Goal: Task Accomplishment & Management: Manage account settings

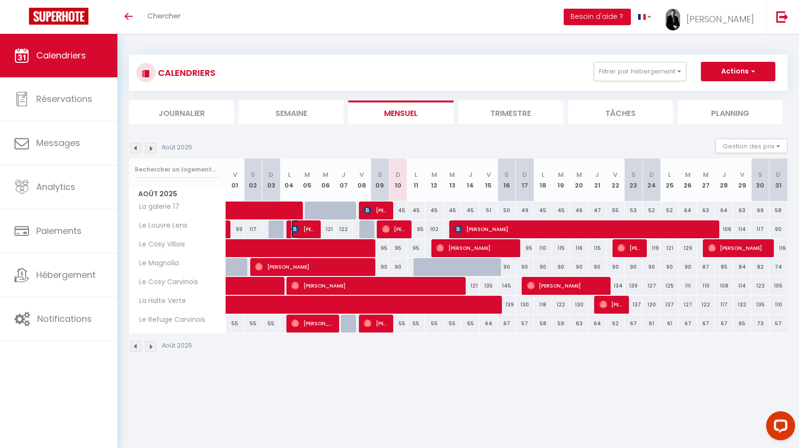
click at [310, 225] on span "[PERSON_NAME]" at bounding box center [303, 229] width 25 height 18
select select "OK"
select select "0"
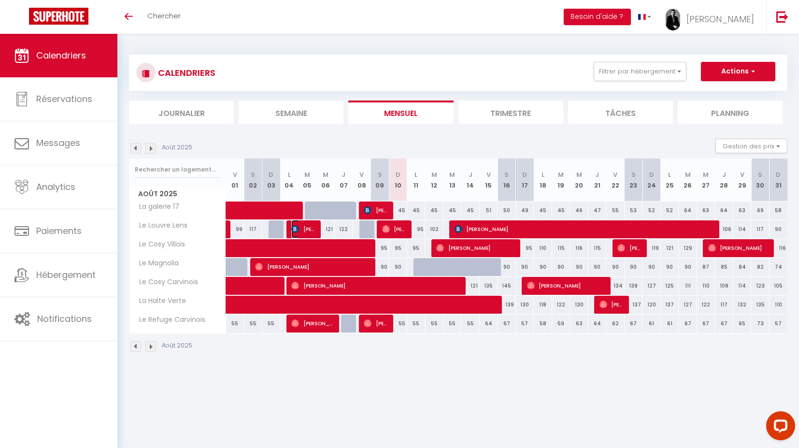
select select "1"
select select
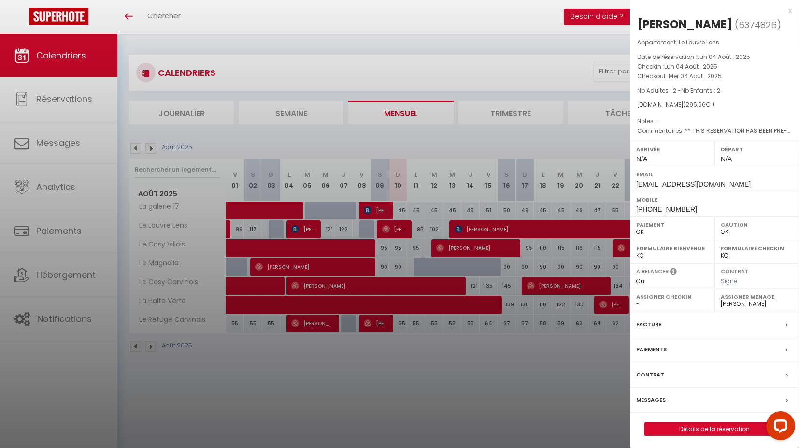
click at [377, 211] on div at bounding box center [399, 224] width 799 height 448
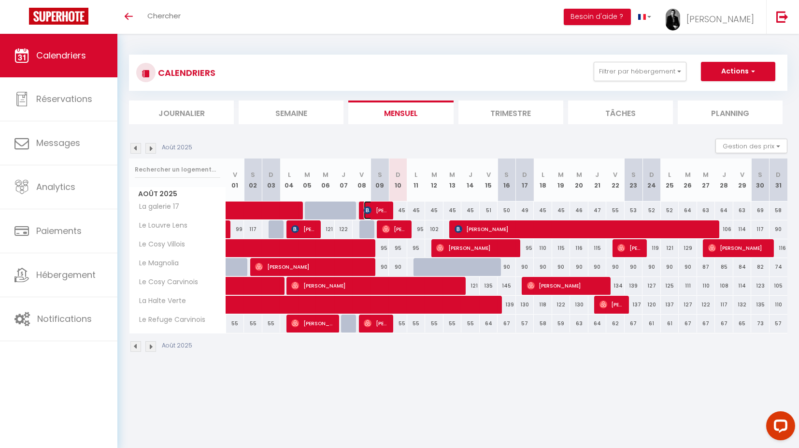
click at [386, 206] on span "[PERSON_NAME]" at bounding box center [376, 210] width 25 height 18
select select "40843"
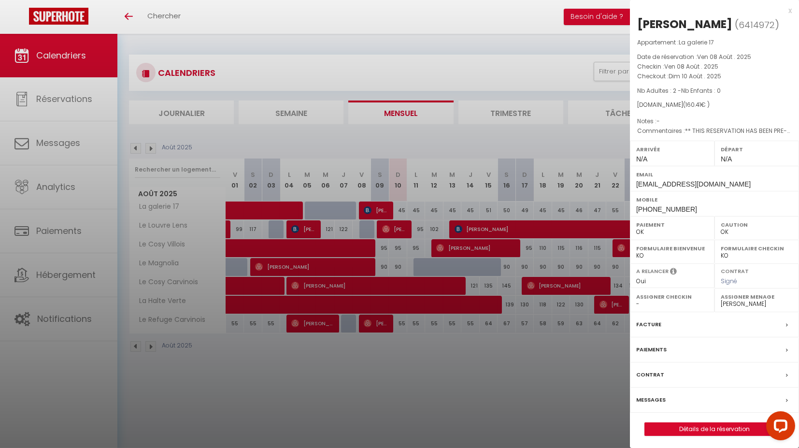
click at [653, 398] on label "Messages" at bounding box center [650, 400] width 29 height 10
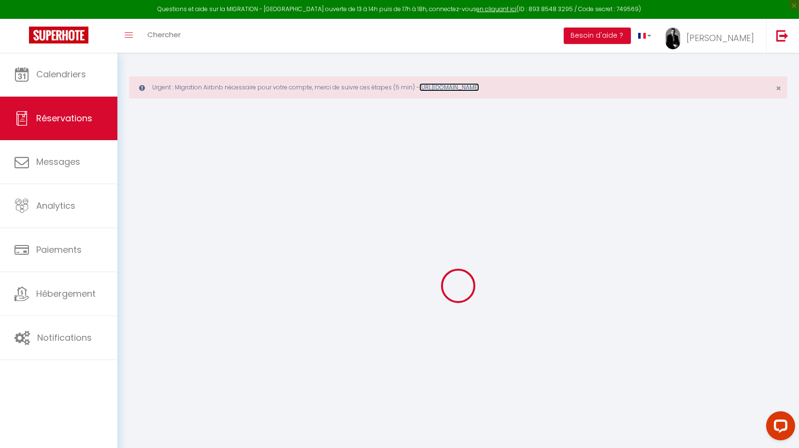
click at [479, 85] on link "[URL][DOMAIN_NAME]" at bounding box center [449, 87] width 60 height 8
type input "[PERSON_NAME]"
type input "Freuze"
type input "[EMAIL_ADDRESS][DOMAIN_NAME]"
type input "[PHONE_NUMBER]"
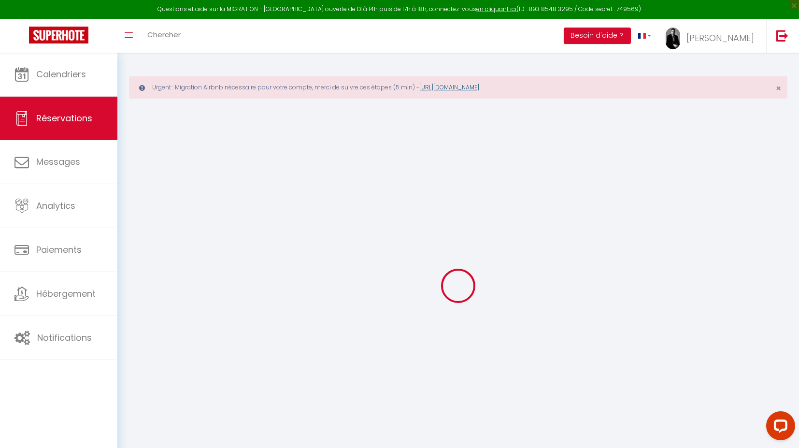
type input "."
select select "FR"
type input "23.58"
type input "2.25"
select select "45448"
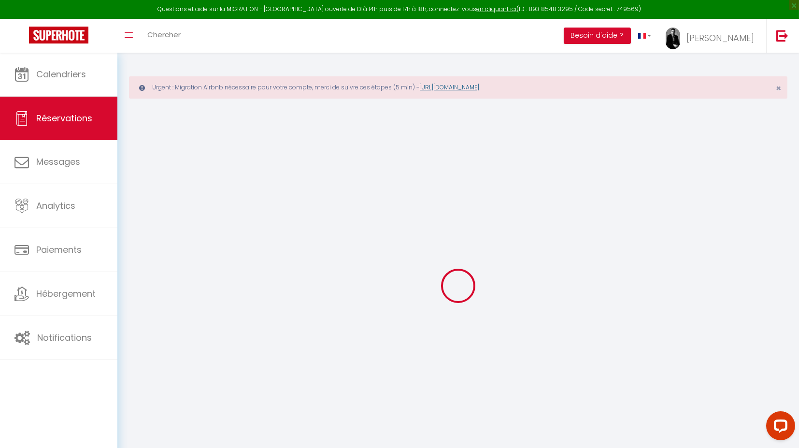
select select "1"
select select
type input "2"
select select "12"
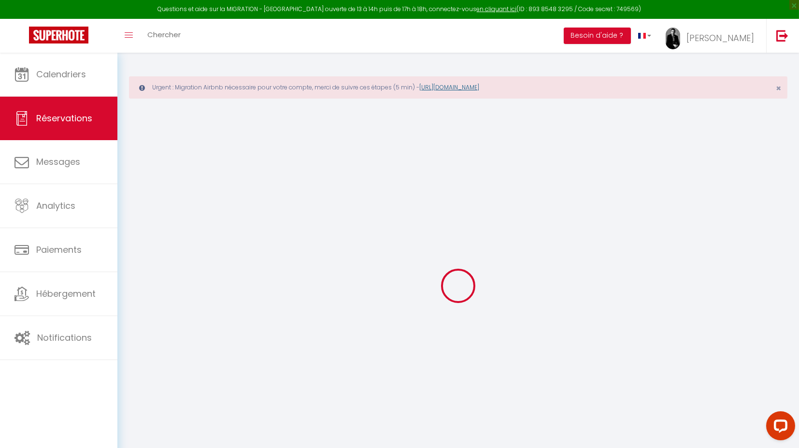
select select "15"
type input "97.2"
checkbox input "false"
type input "0"
select select "2"
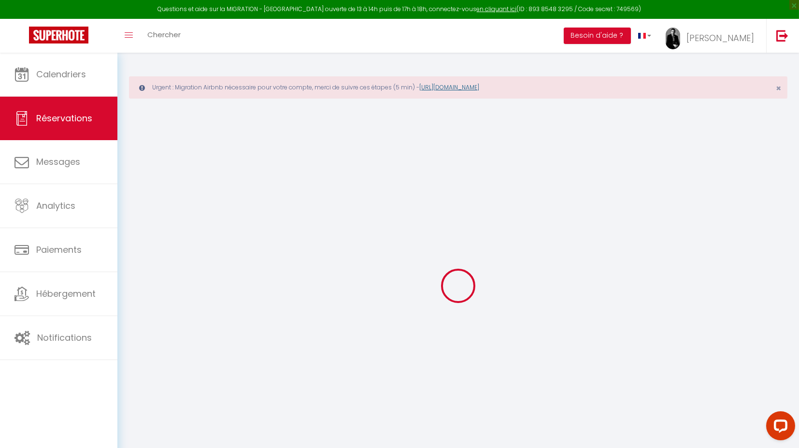
type input "60"
type input "0"
select select
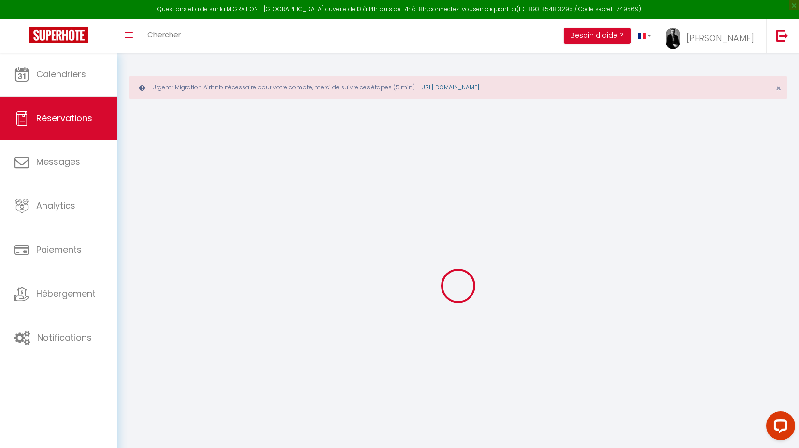
checkbox input "false"
select select
checkbox input "false"
select select
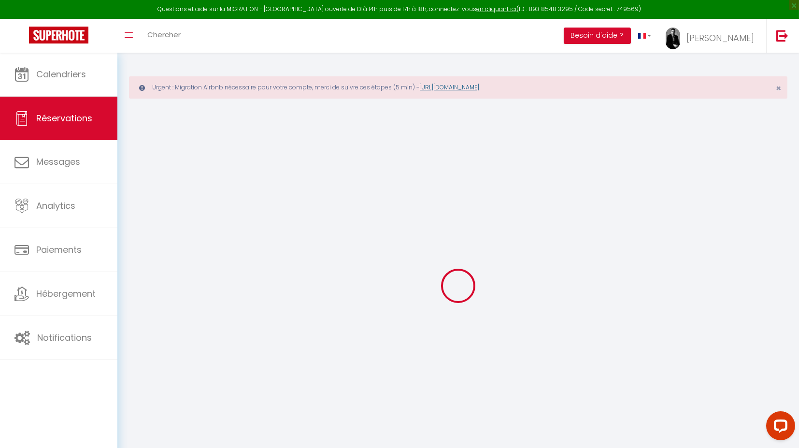
select select
checkbox input "false"
type textarea "** THIS RESERVATION HAS BEEN PRE-PAID ** BOOKING NOTE : Payment charge is EUR 2…"
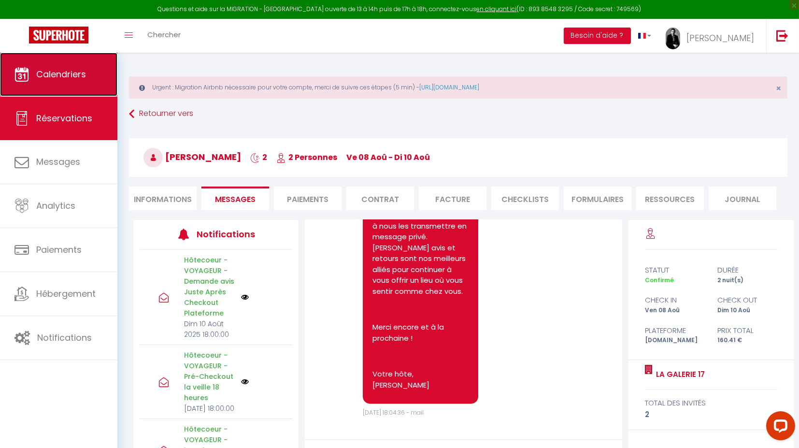
click at [74, 81] on link "Calendriers" at bounding box center [58, 74] width 117 height 43
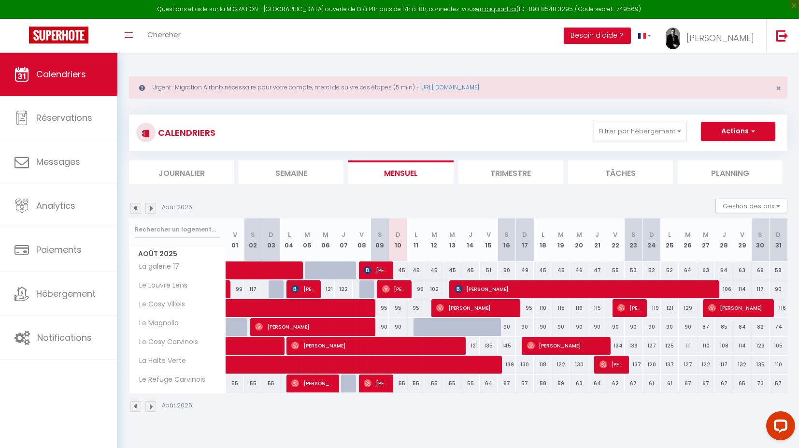
click at [137, 203] on img at bounding box center [135, 208] width 11 height 11
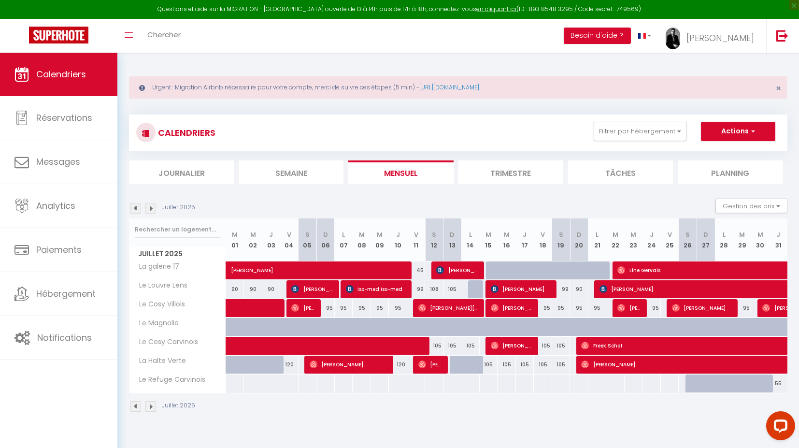
click at [149, 208] on img at bounding box center [150, 208] width 11 height 11
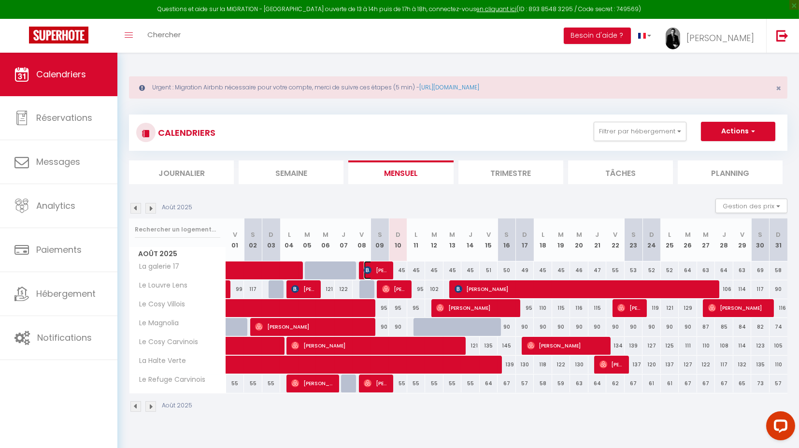
click at [380, 268] on span "[PERSON_NAME]" at bounding box center [376, 270] width 25 height 18
select select "OK"
select select "0"
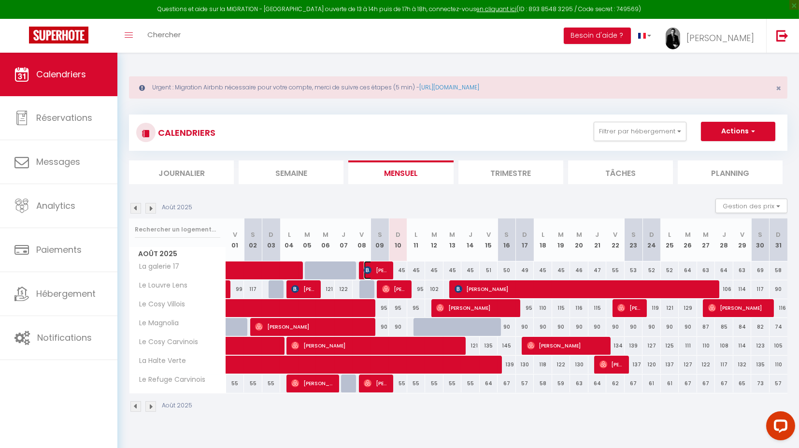
select select "1"
select select
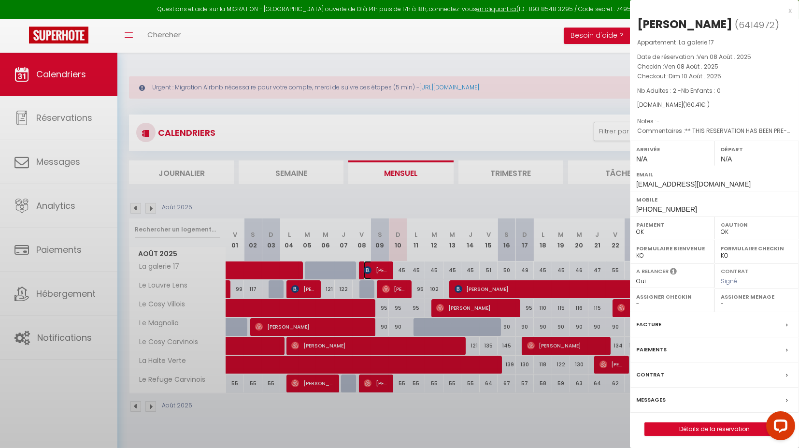
select select "40843"
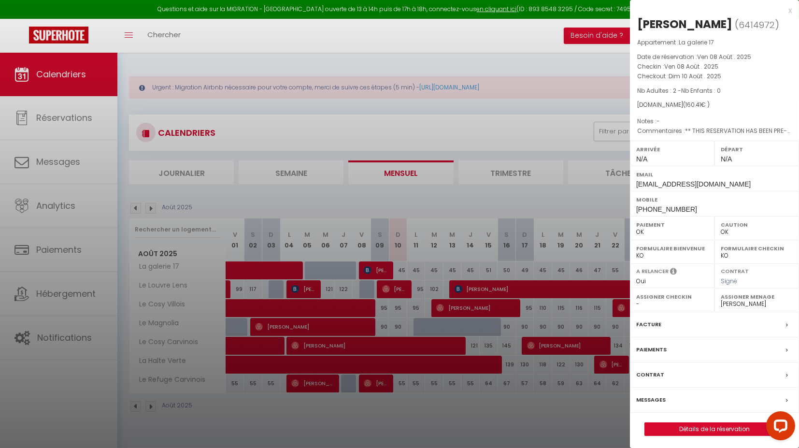
click at [662, 395] on label "Messages" at bounding box center [650, 400] width 29 height 10
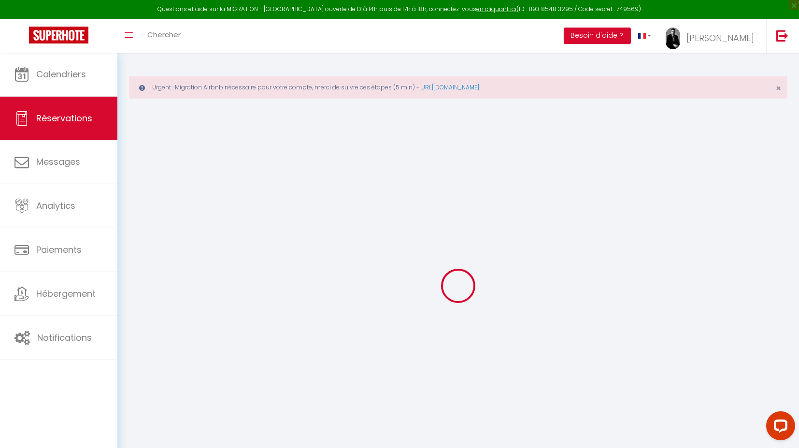
select select
checkbox input "false"
type textarea "** THIS RESERVATION HAS BEEN PRE-PAID ** BOOKING NOTE : Payment charge is EUR 2…"
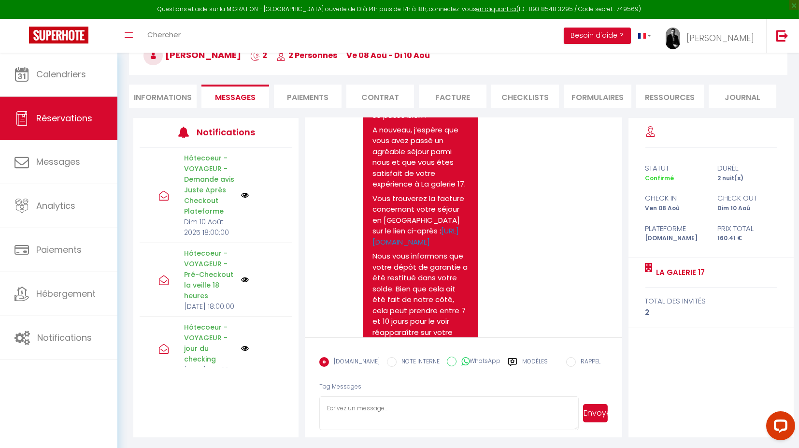
scroll to position [5891, 0]
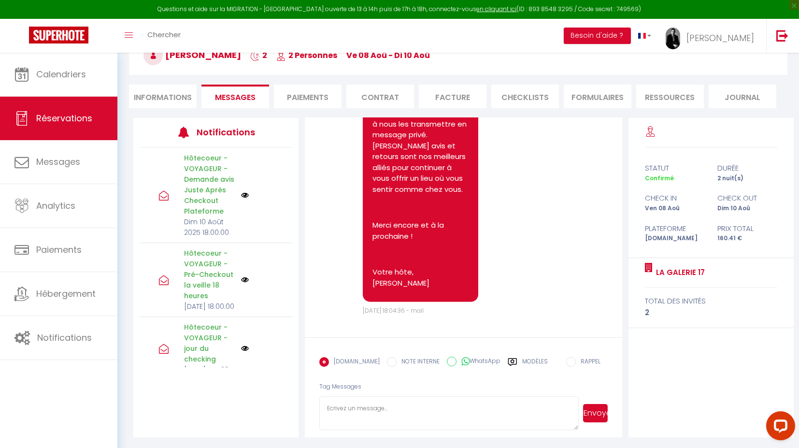
click at [378, 417] on textarea at bounding box center [449, 413] width 260 height 34
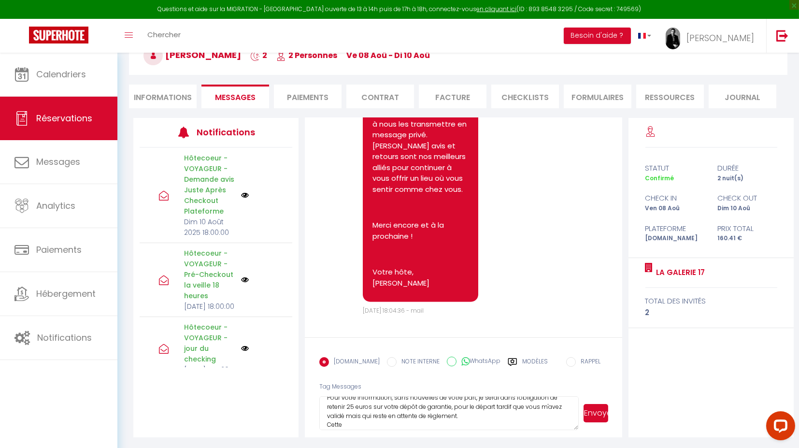
scroll to position [20, 0]
click at [349, 425] on textarea "[PERSON_NAME], Pour votre information, sans nouvelles de votre part, je serai d…" at bounding box center [449, 413] width 260 height 34
click at [454, 417] on textarea "[PERSON_NAME], Pour votre information, sans nouvelles de votre part, je serai d…" at bounding box center [449, 413] width 260 height 34
type textarea "[PERSON_NAME], Pour votre information, sans nouvelles de votre part, je serai d…"
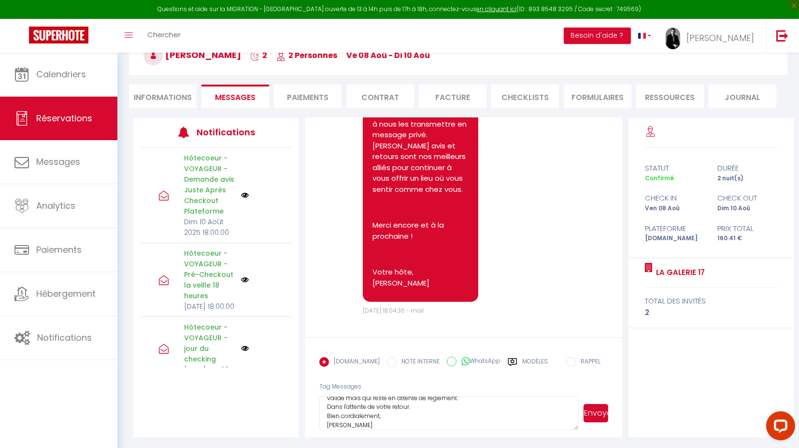
click at [594, 409] on button "Envoyer" at bounding box center [595, 413] width 25 height 18
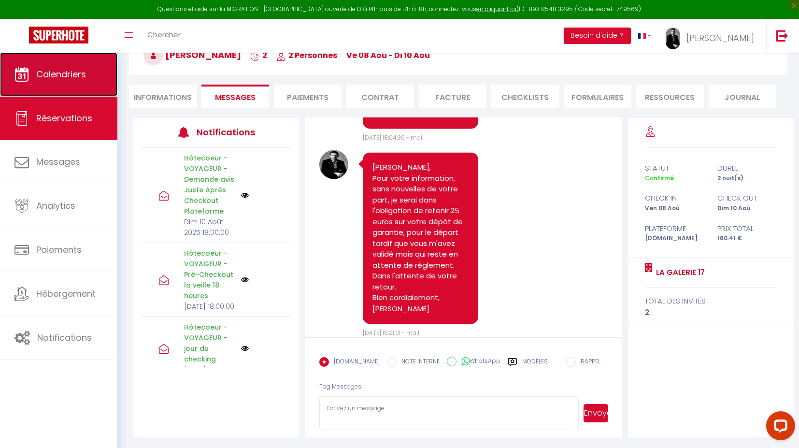
click at [52, 87] on link "Calendriers" at bounding box center [58, 74] width 117 height 43
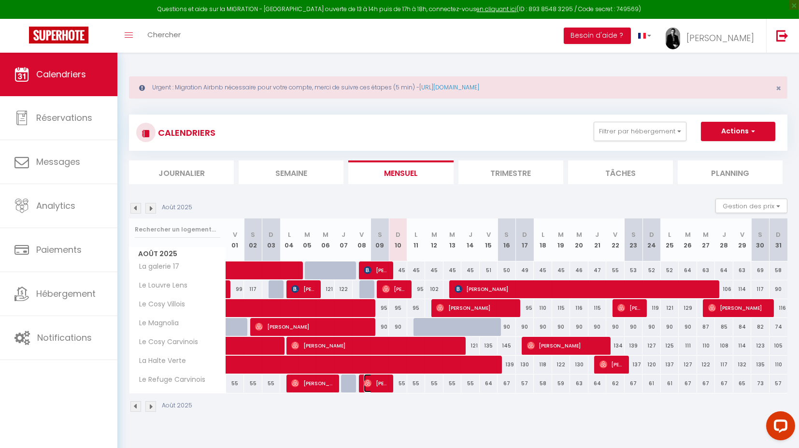
click at [385, 381] on span "[PERSON_NAME]" at bounding box center [376, 383] width 25 height 18
select select "OK"
select select "0"
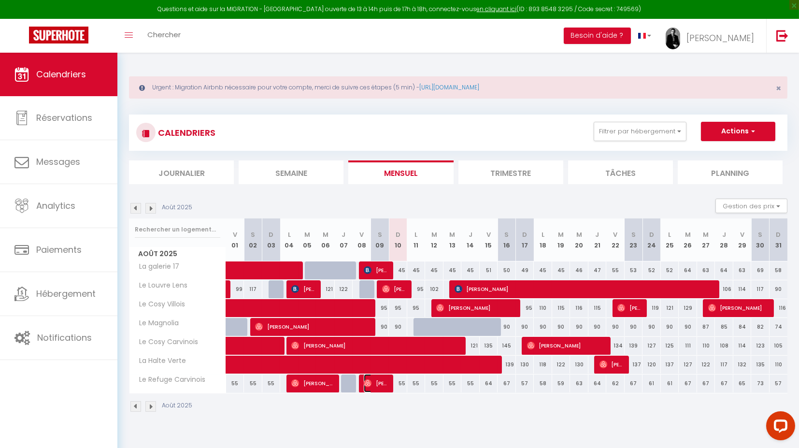
select select "1"
select select
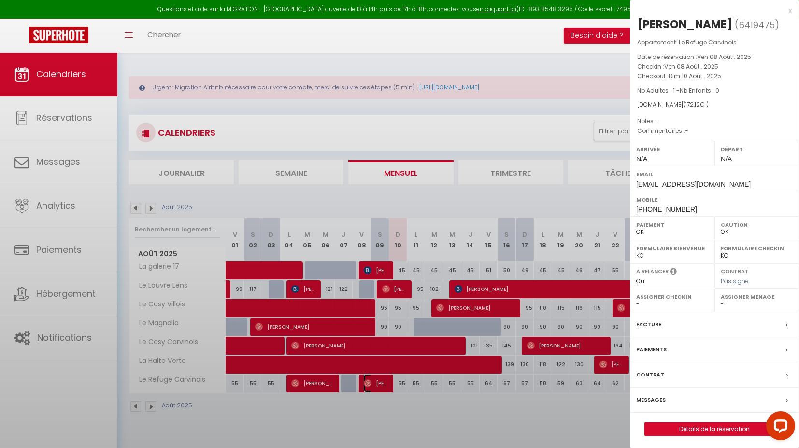
select select "24049"
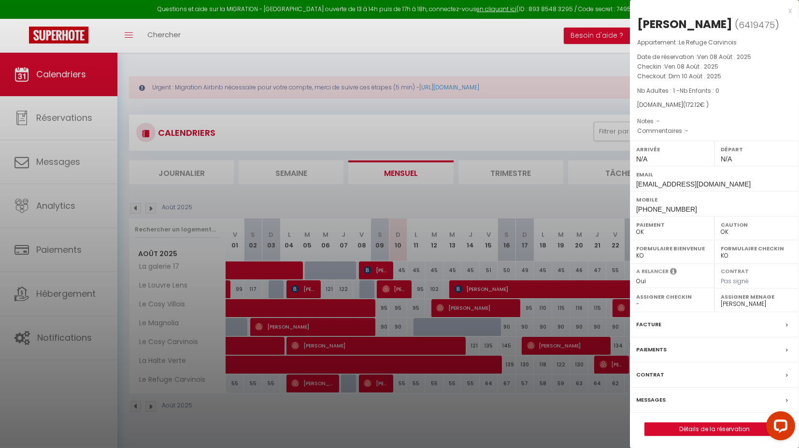
click at [653, 392] on div "Messages" at bounding box center [714, 399] width 169 height 25
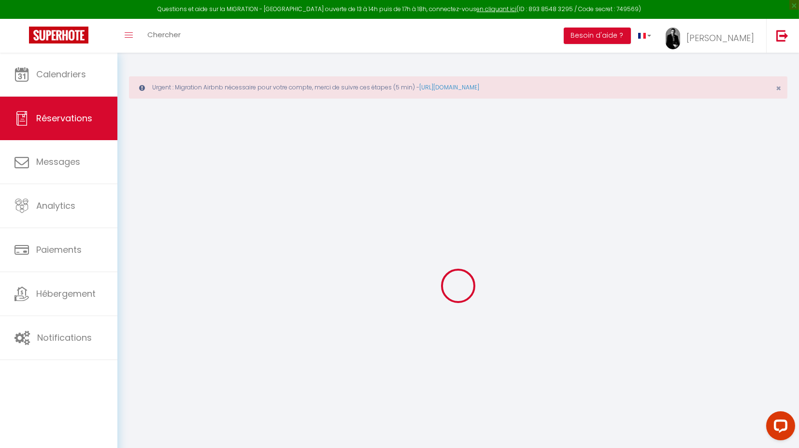
select select
checkbox input "false"
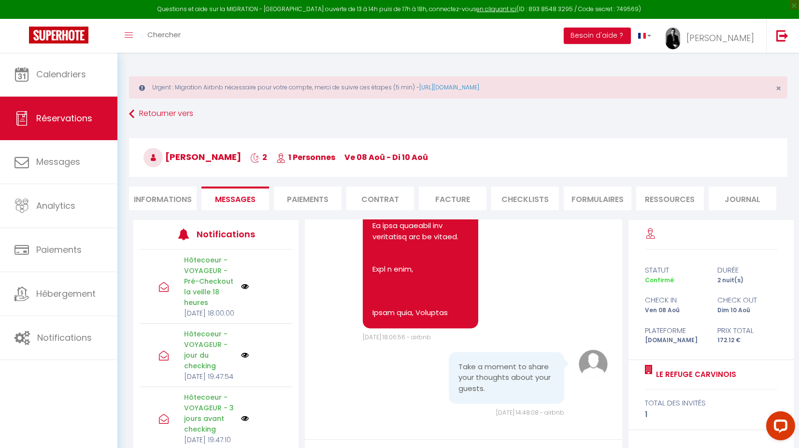
scroll to position [5822, 0]
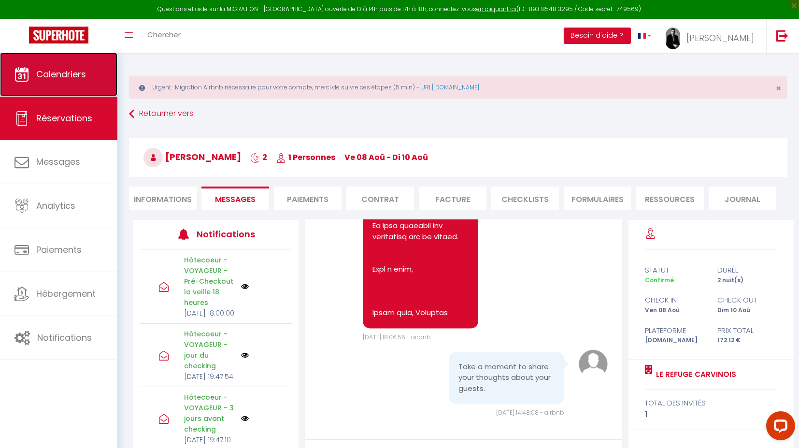
click at [49, 88] on link "Calendriers" at bounding box center [58, 74] width 117 height 43
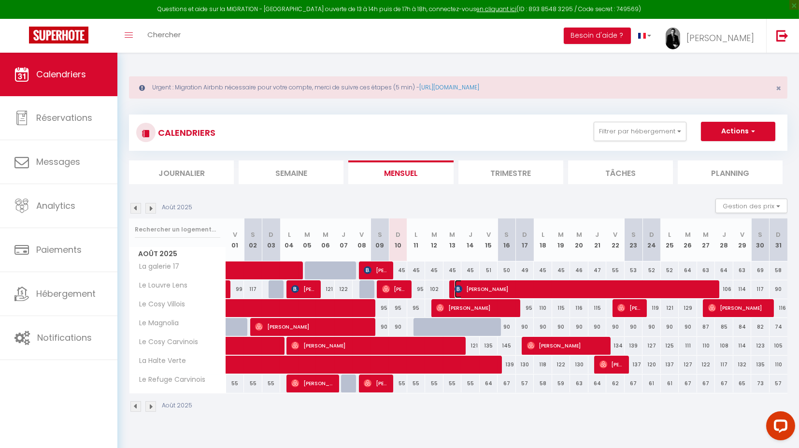
click at [476, 287] on span "[PERSON_NAME]" at bounding box center [585, 289] width 263 height 18
select select "OK"
select select "KO"
select select "1"
select select "0"
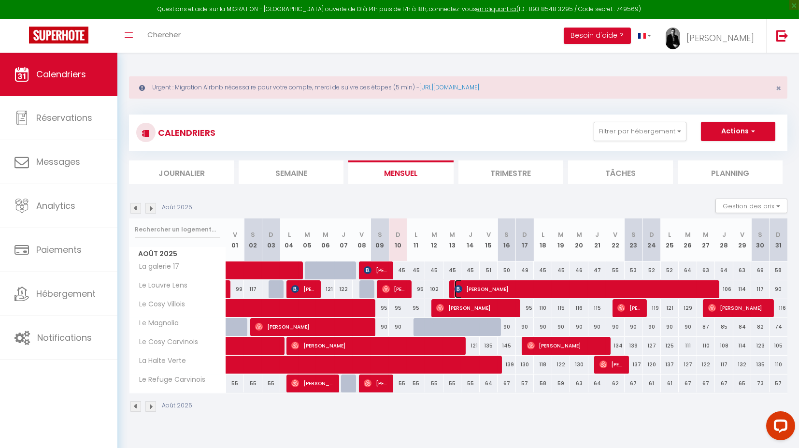
select select "1"
select select
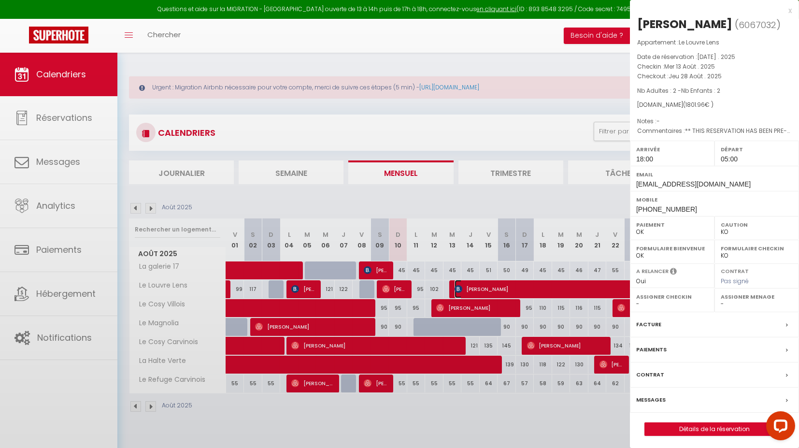
select select "24049"
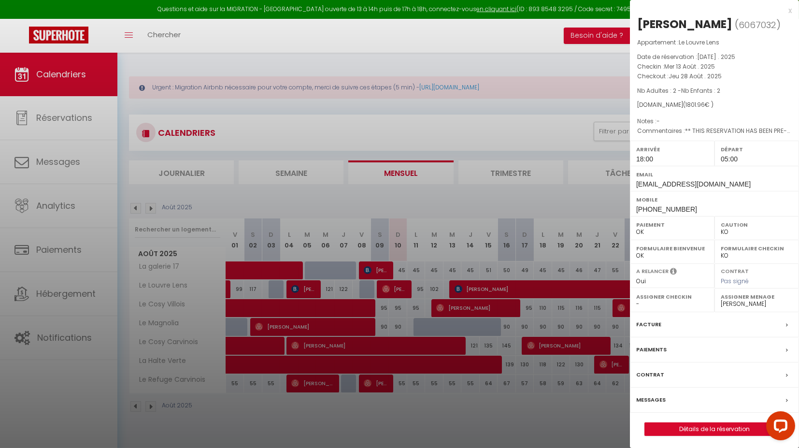
click at [649, 395] on label "Messages" at bounding box center [650, 400] width 29 height 10
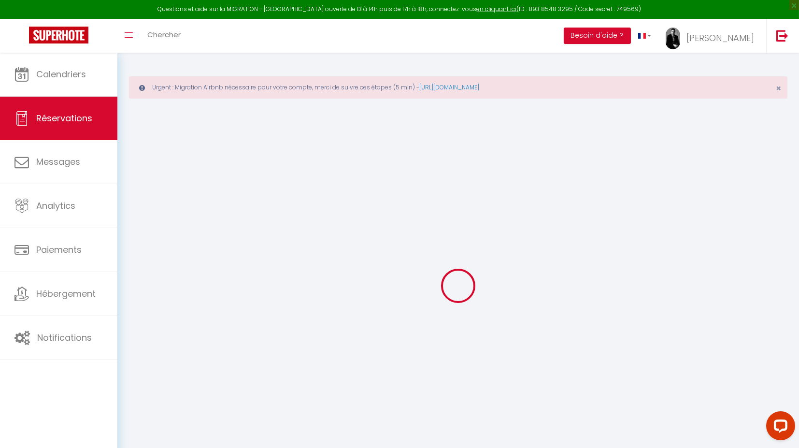
select select
checkbox input "false"
type textarea "** THIS RESERVATION HAS BEEN PRE-PAID ** Reservation has a cancellation grace p…"
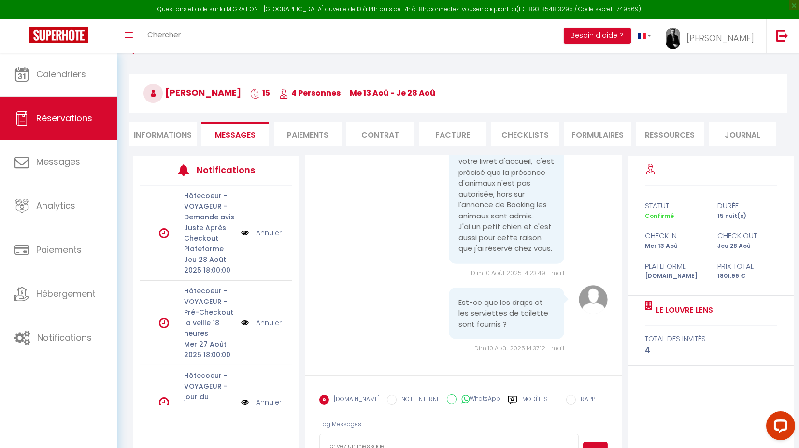
scroll to position [67, 0]
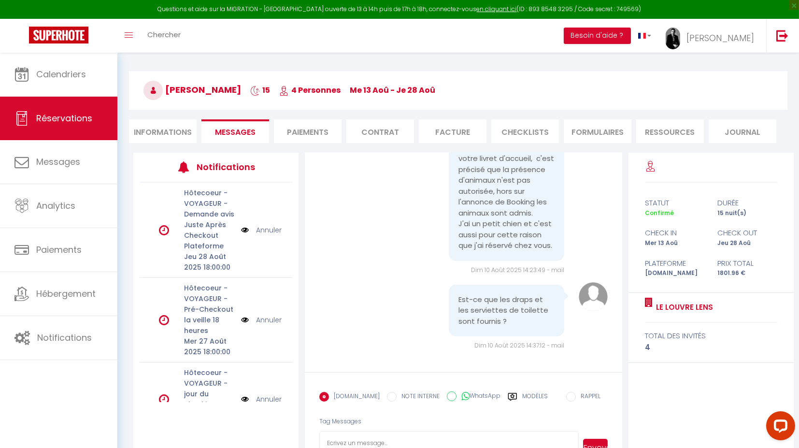
click at [414, 435] on textarea at bounding box center [449, 448] width 260 height 34
type textarea "B"
